Goal: Task Accomplishment & Management: Manage account settings

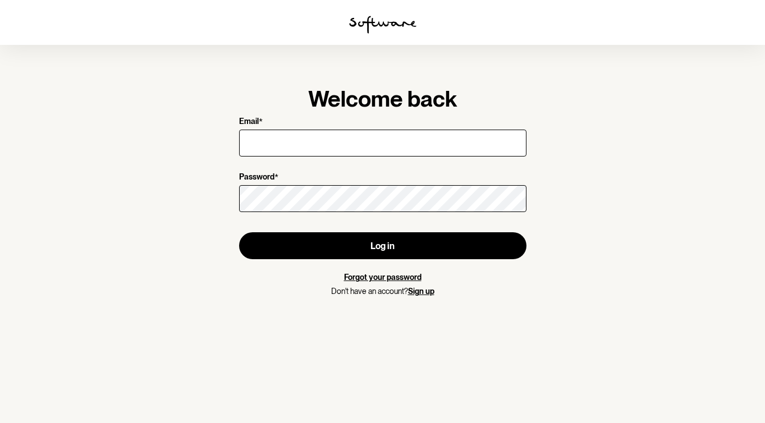
click at [421, 141] on input "Email *" at bounding box center [382, 143] width 287 height 27
click at [367, 147] on input "Email *" at bounding box center [382, 143] width 287 height 27
type input "[EMAIL_ADDRESS][DOMAIN_NAME]"
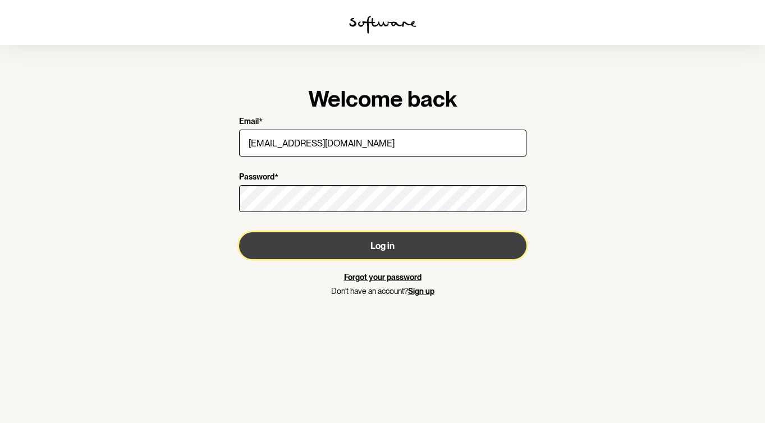
click at [351, 245] on button "Log in" at bounding box center [382, 245] width 287 height 27
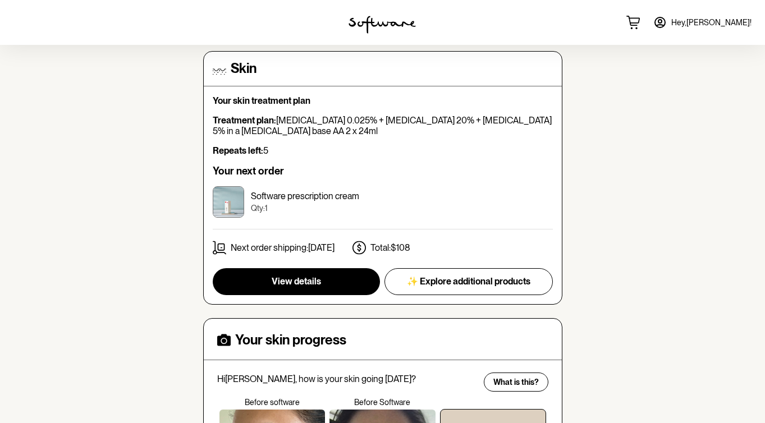
scroll to position [323, 0]
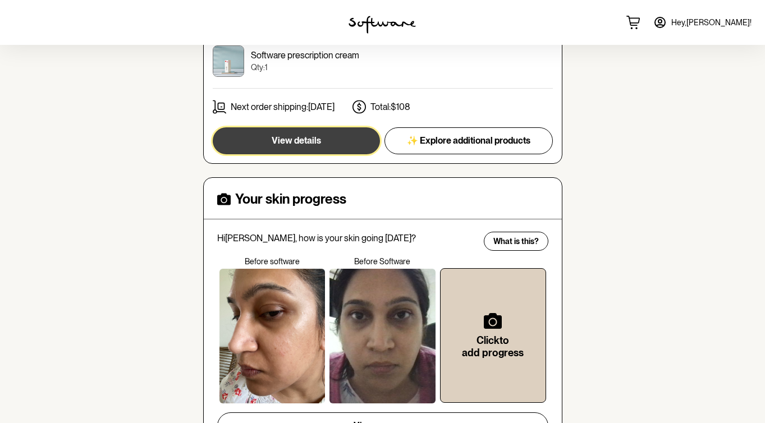
click at [355, 145] on button "View details" at bounding box center [296, 140] width 167 height 27
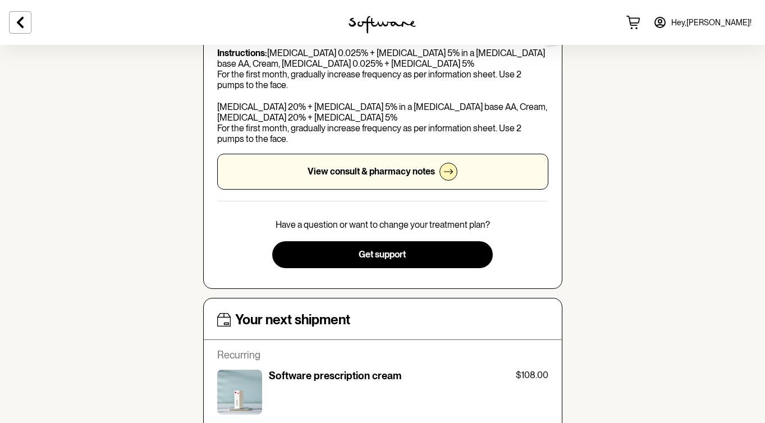
scroll to position [447, 0]
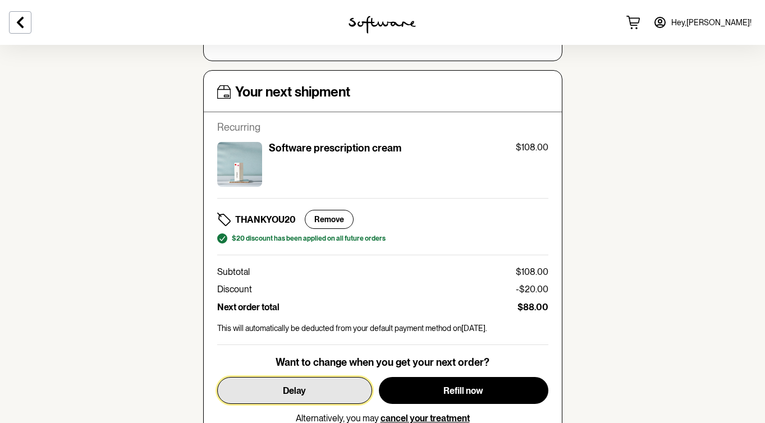
click at [331, 386] on button "Delay" at bounding box center [294, 390] width 155 height 27
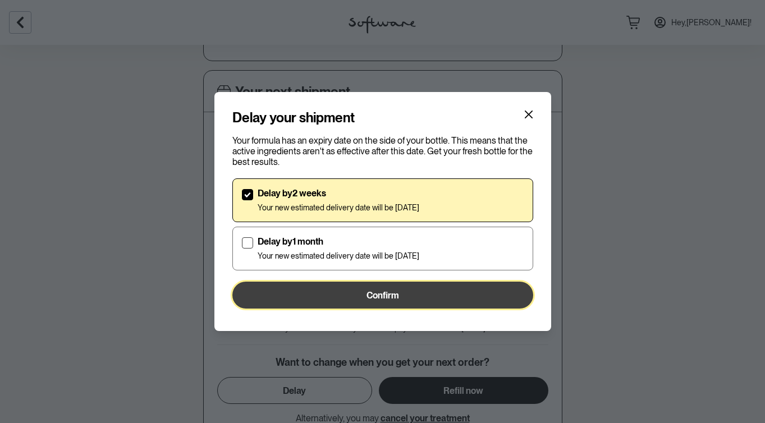
click at [351, 292] on button "Confirm" at bounding box center [382, 295] width 301 height 27
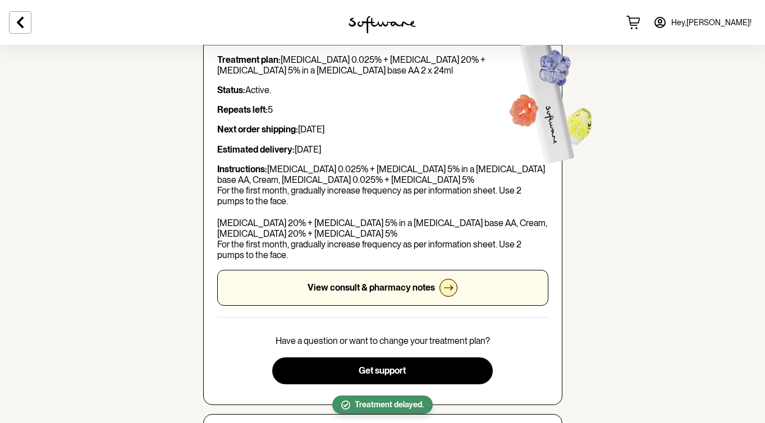
scroll to position [0, 0]
